Goal: Information Seeking & Learning: Find specific fact

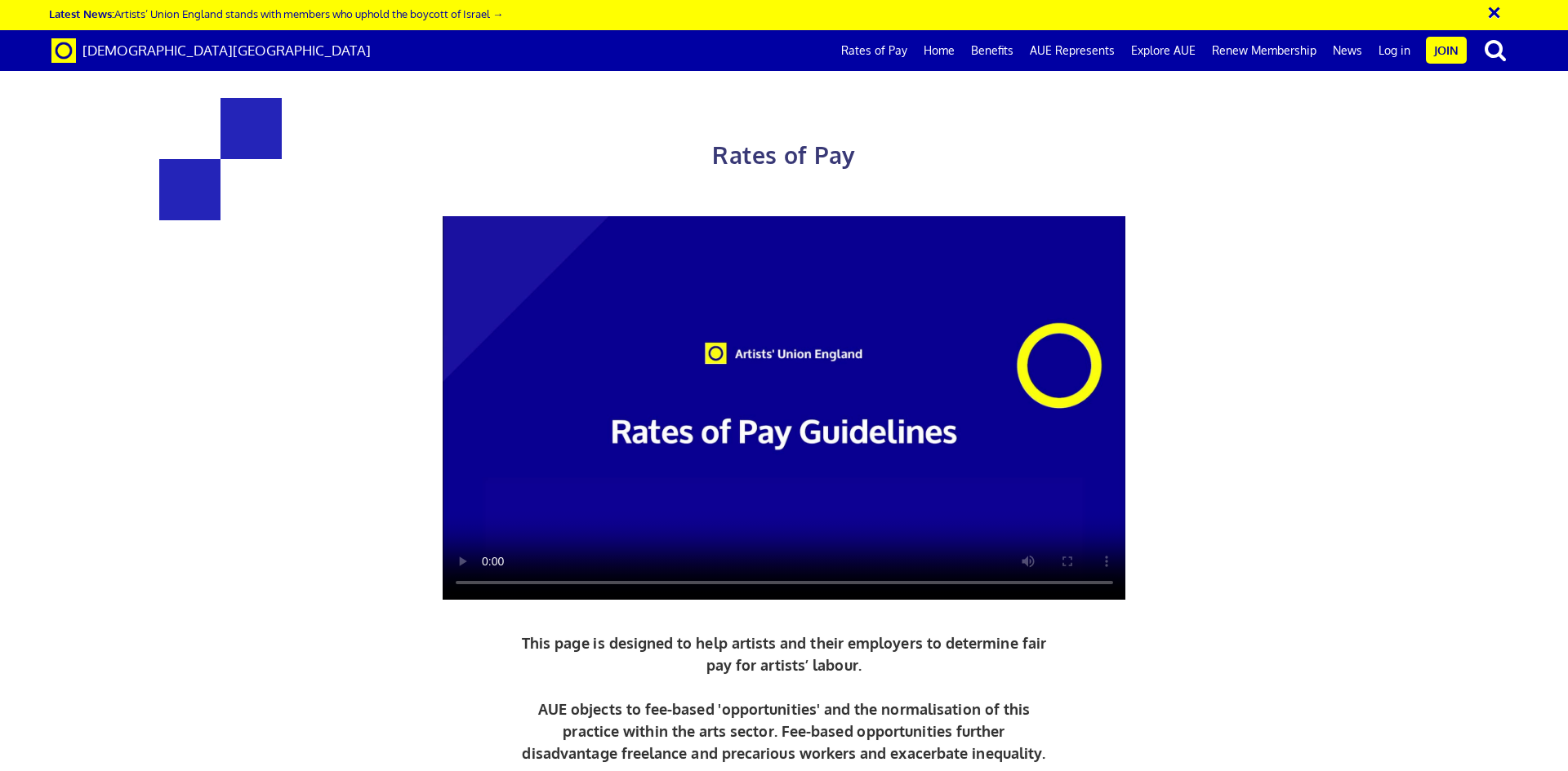
scroll to position [816, 0]
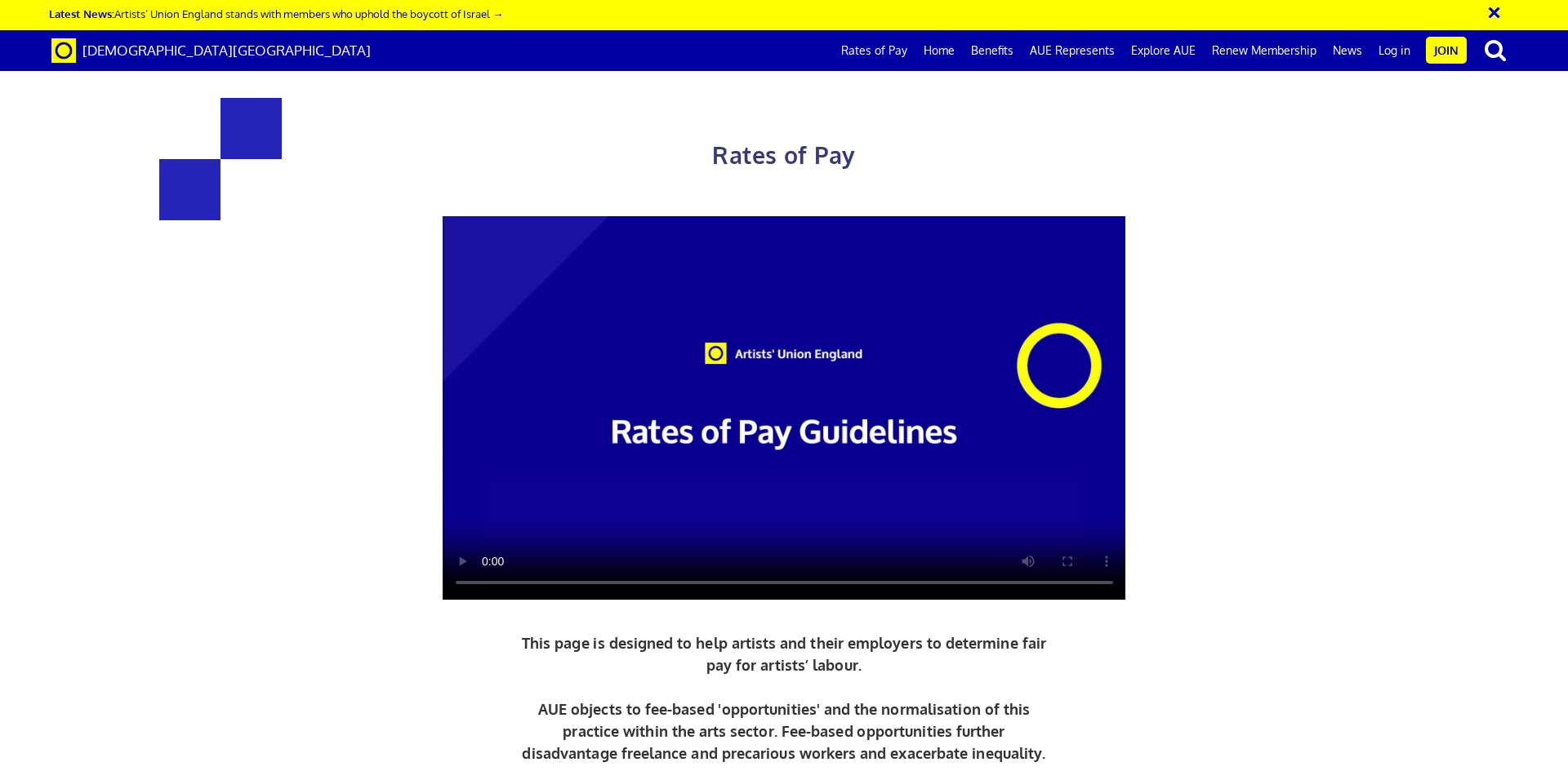
click at [1372, 455] on div "Rates of Pay This page is designed to help artists and their employers to deter…" at bounding box center [784, 470] width 1592 height 907
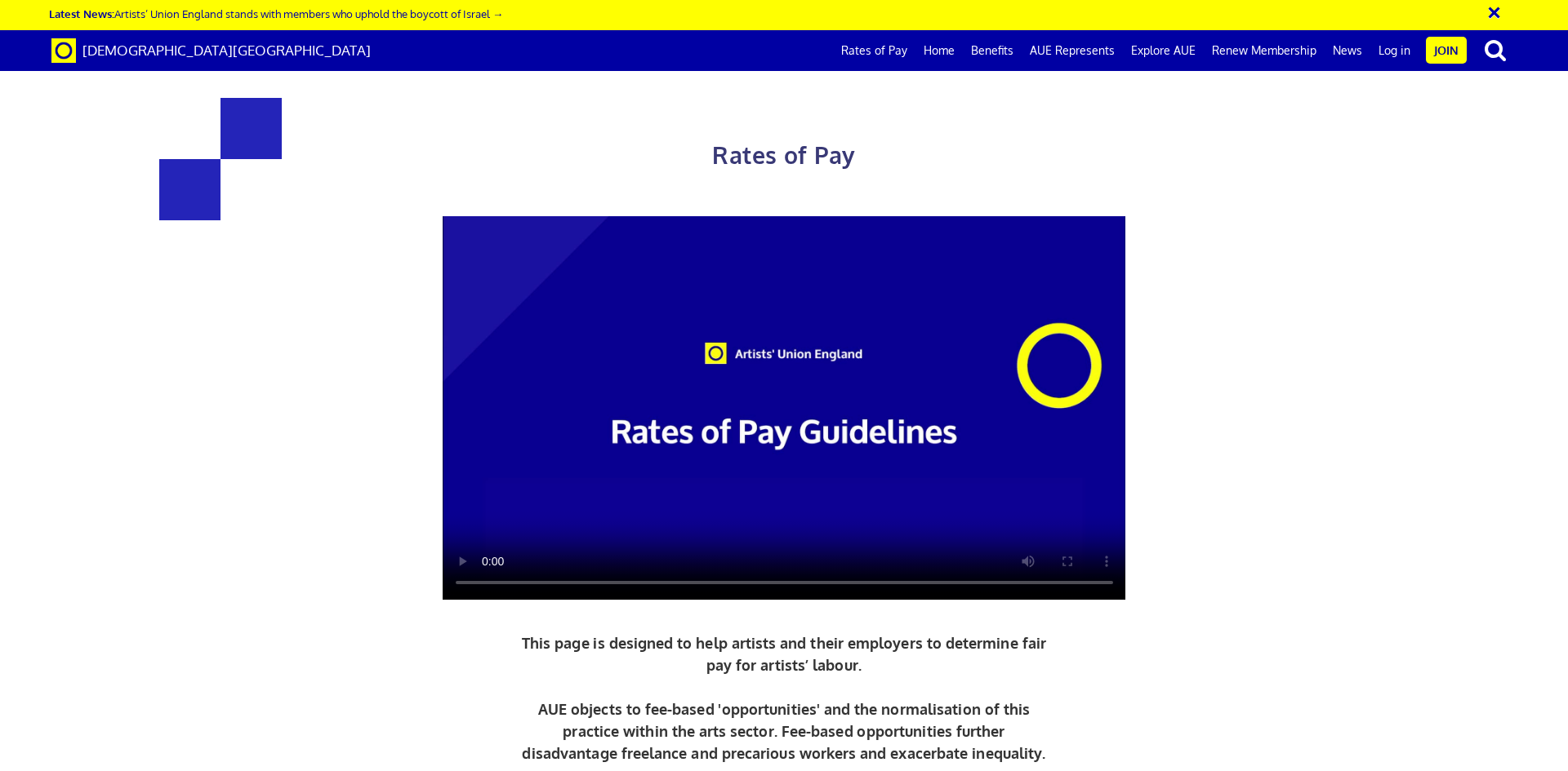
scroll to position [718, 0]
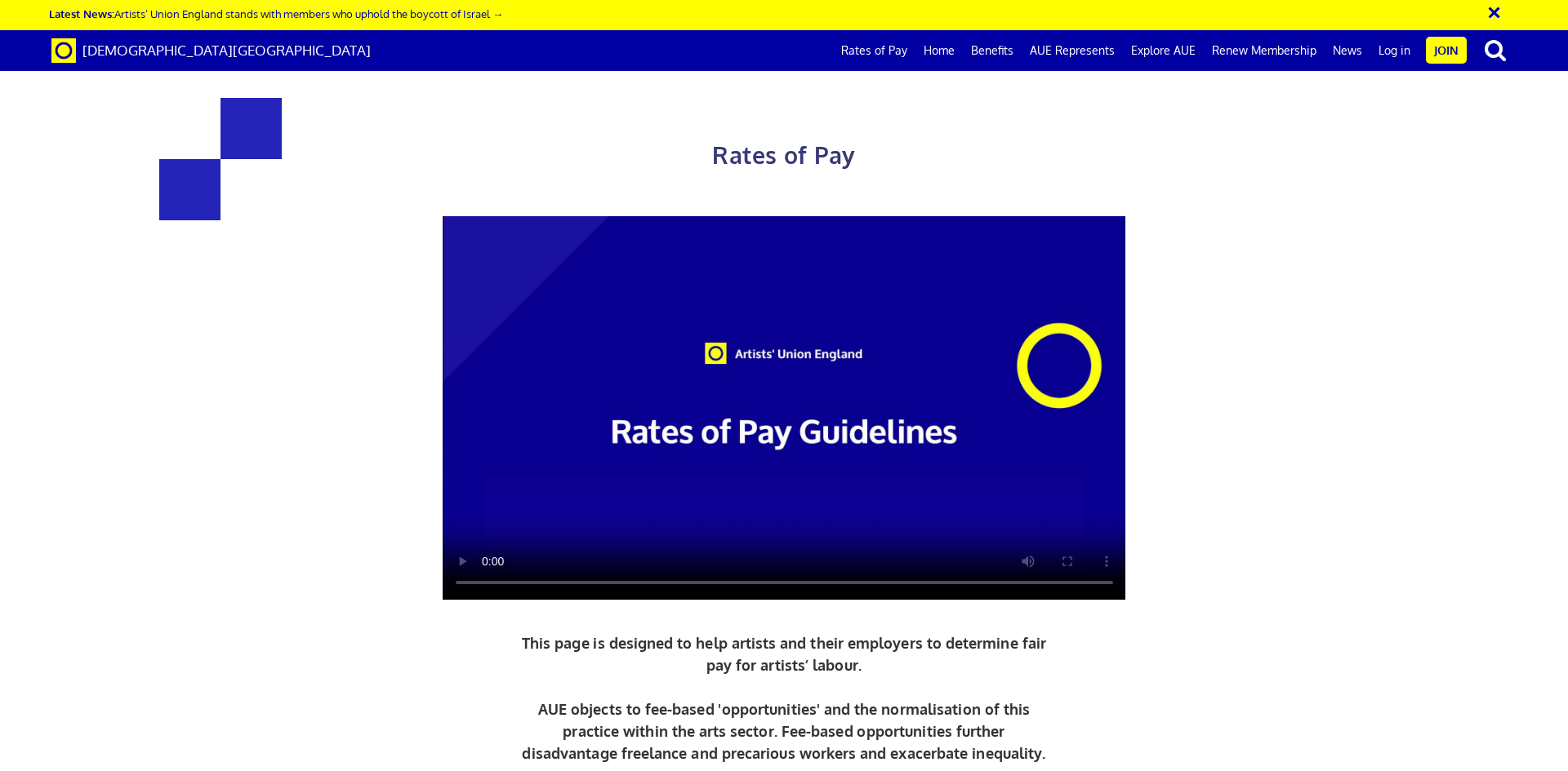
scroll to position [685, 0]
